Goal: Task Accomplishment & Management: Manage account settings

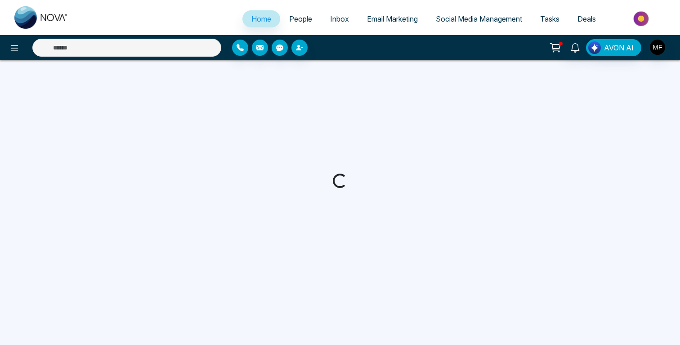
select select "*"
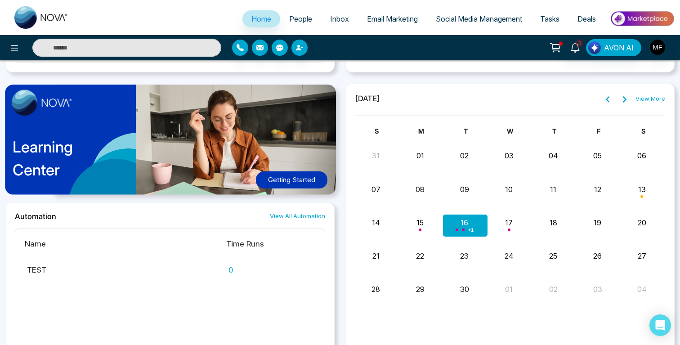
scroll to position [657, 0]
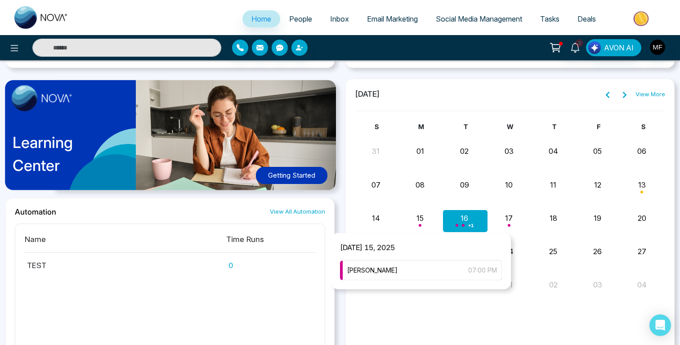
click at [409, 268] on div "[PERSON_NAME] 07:00 PM" at bounding box center [421, 271] width 162 height 20
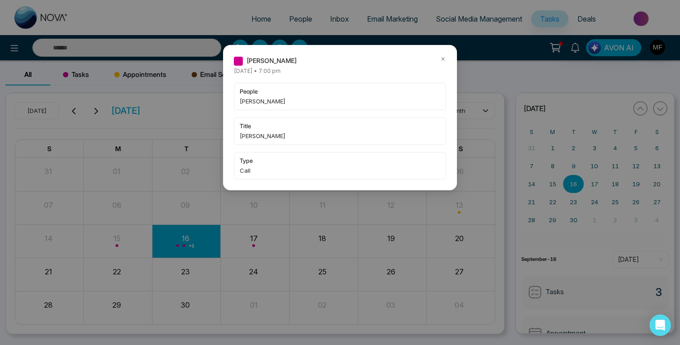
click at [442, 59] on icon at bounding box center [443, 59] width 6 height 6
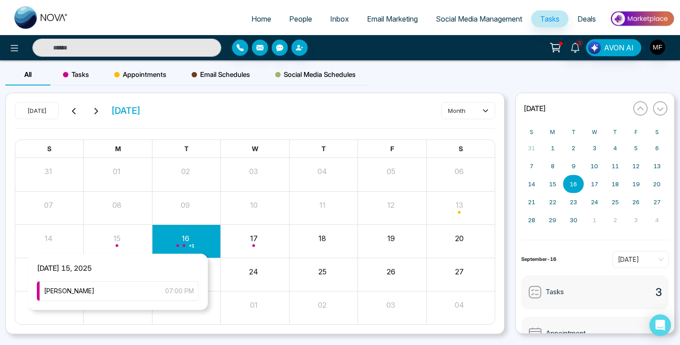
click at [111, 243] on div "Month View" at bounding box center [118, 241] width 68 height 22
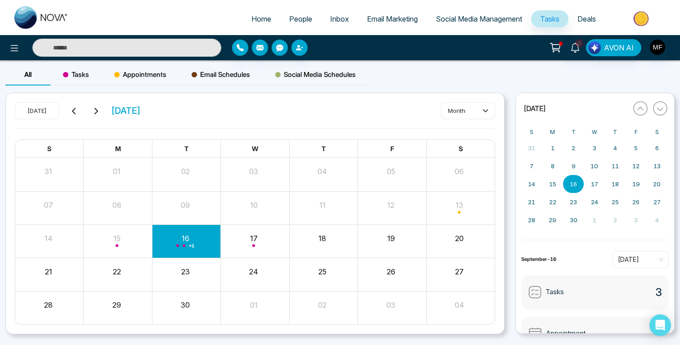
click at [510, 164] on div "[DATE] [DATE] month S M T W T F S 31 01 02 03 04 05 06 07 08 09 10 11 12 13 14 …" at bounding box center [255, 214] width 510 height 242
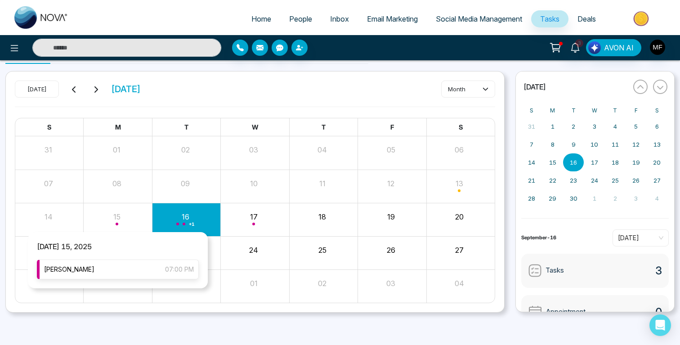
click at [106, 270] on div "[PERSON_NAME] 07:00 PM" at bounding box center [118, 270] width 162 height 20
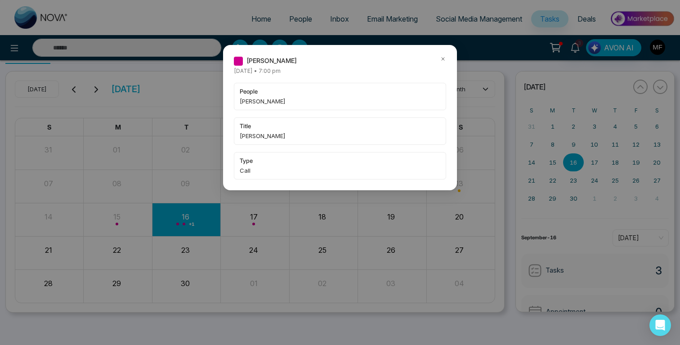
click at [443, 61] on icon at bounding box center [443, 59] width 6 height 6
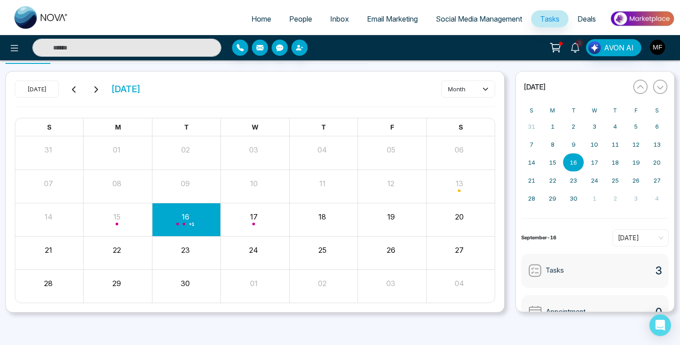
click at [574, 51] on icon at bounding box center [575, 48] width 10 height 10
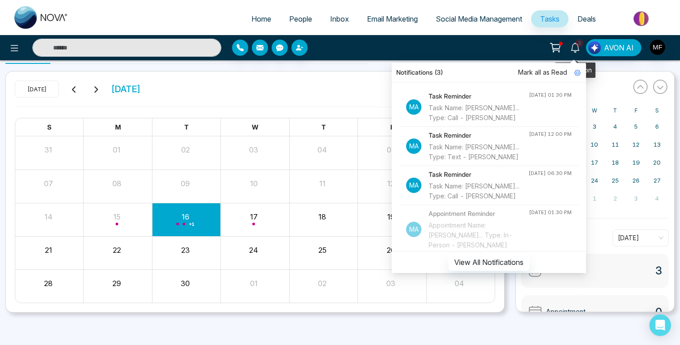
click at [552, 49] on icon at bounding box center [555, 47] width 13 height 13
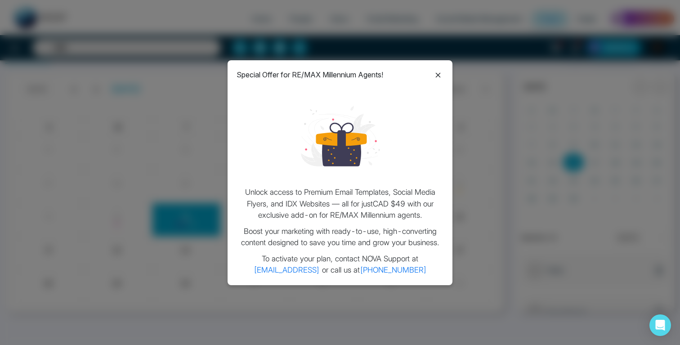
click at [438, 74] on icon at bounding box center [438, 75] width 11 height 11
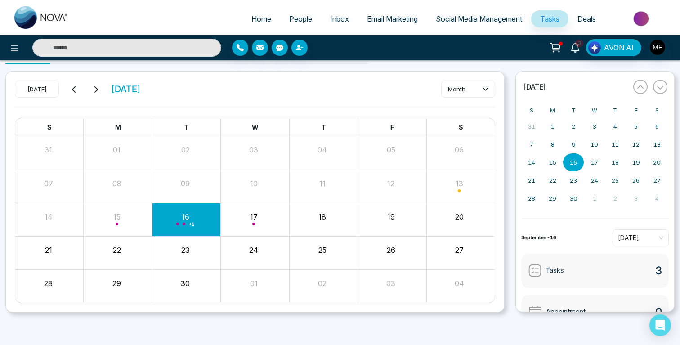
click at [576, 52] on link "3" at bounding box center [576, 47] width 22 height 16
click at [495, 50] on div "3 Notifications (3) Mark all as Read Ma Task Reminder Task Name: [PERSON_NAME].…" at bounding box center [538, 47] width 273 height 17
click at [577, 51] on icon at bounding box center [575, 48] width 9 height 10
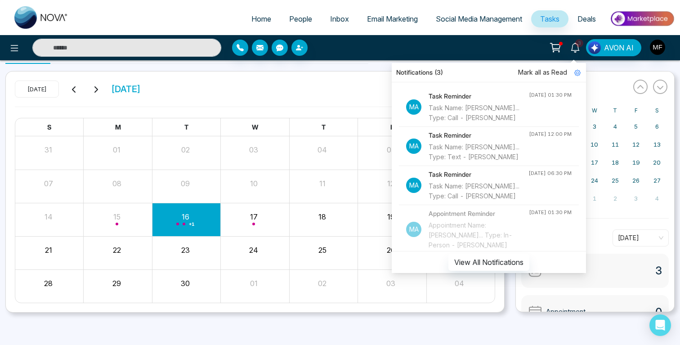
click at [342, 60] on div "3 Notifications (3) Mark all as Read Ma Task Reminder Task Name: [PERSON_NAME].…" at bounding box center [340, 47] width 680 height 25
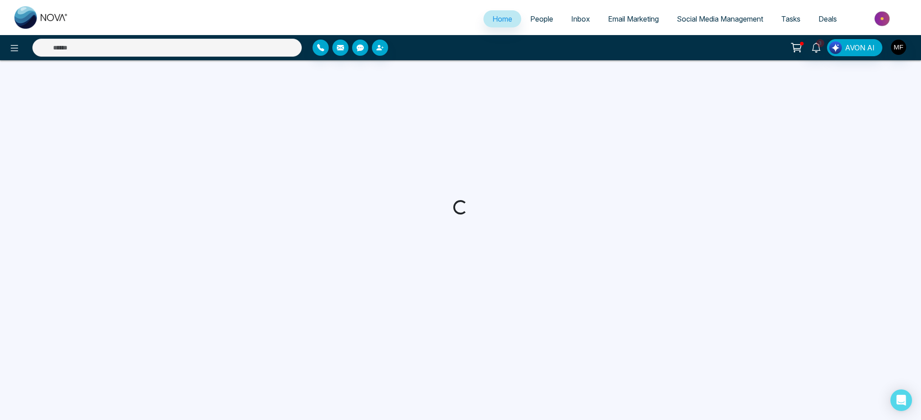
select select "*"
